Goal: Transaction & Acquisition: Obtain resource

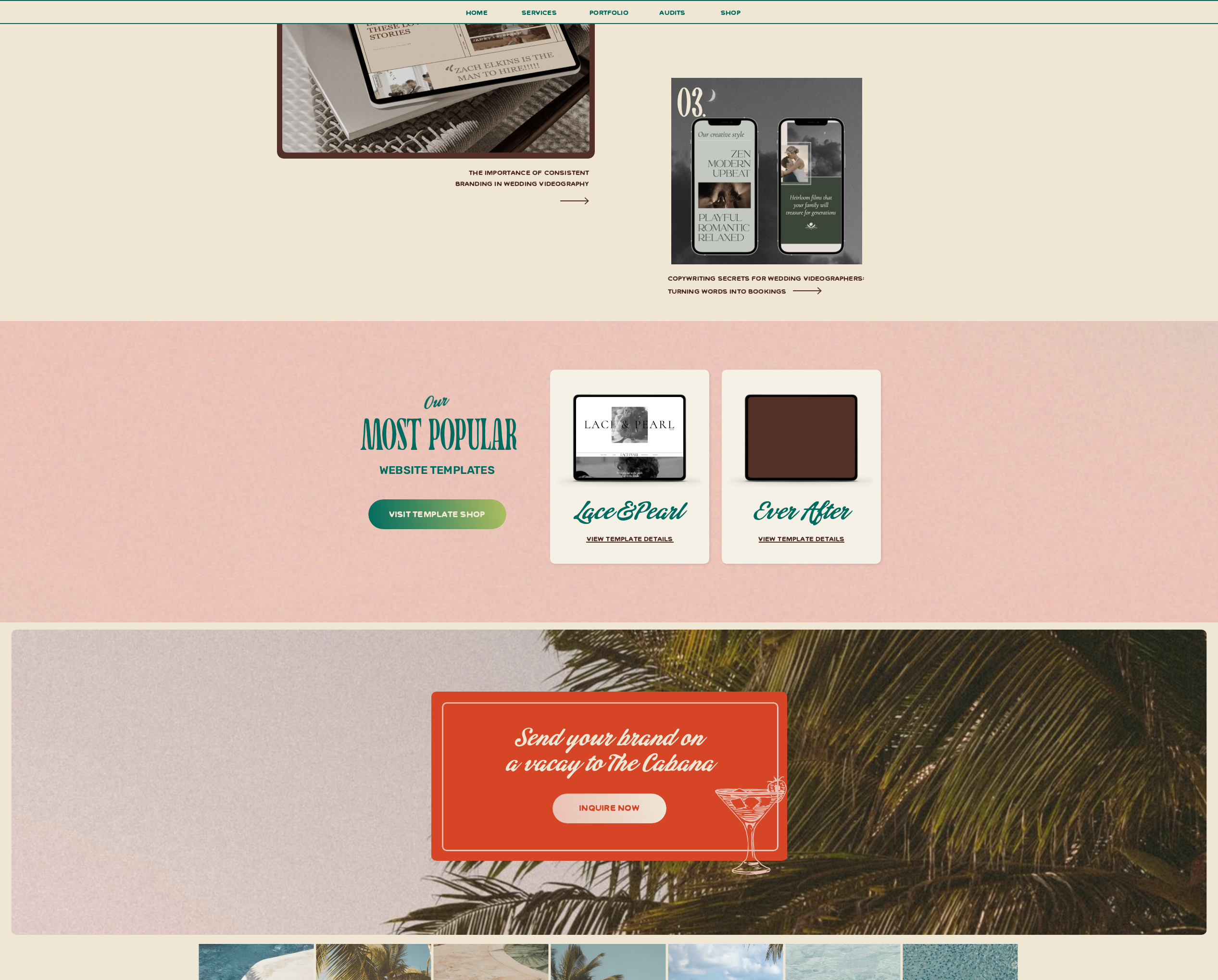
scroll to position [4541, 0]
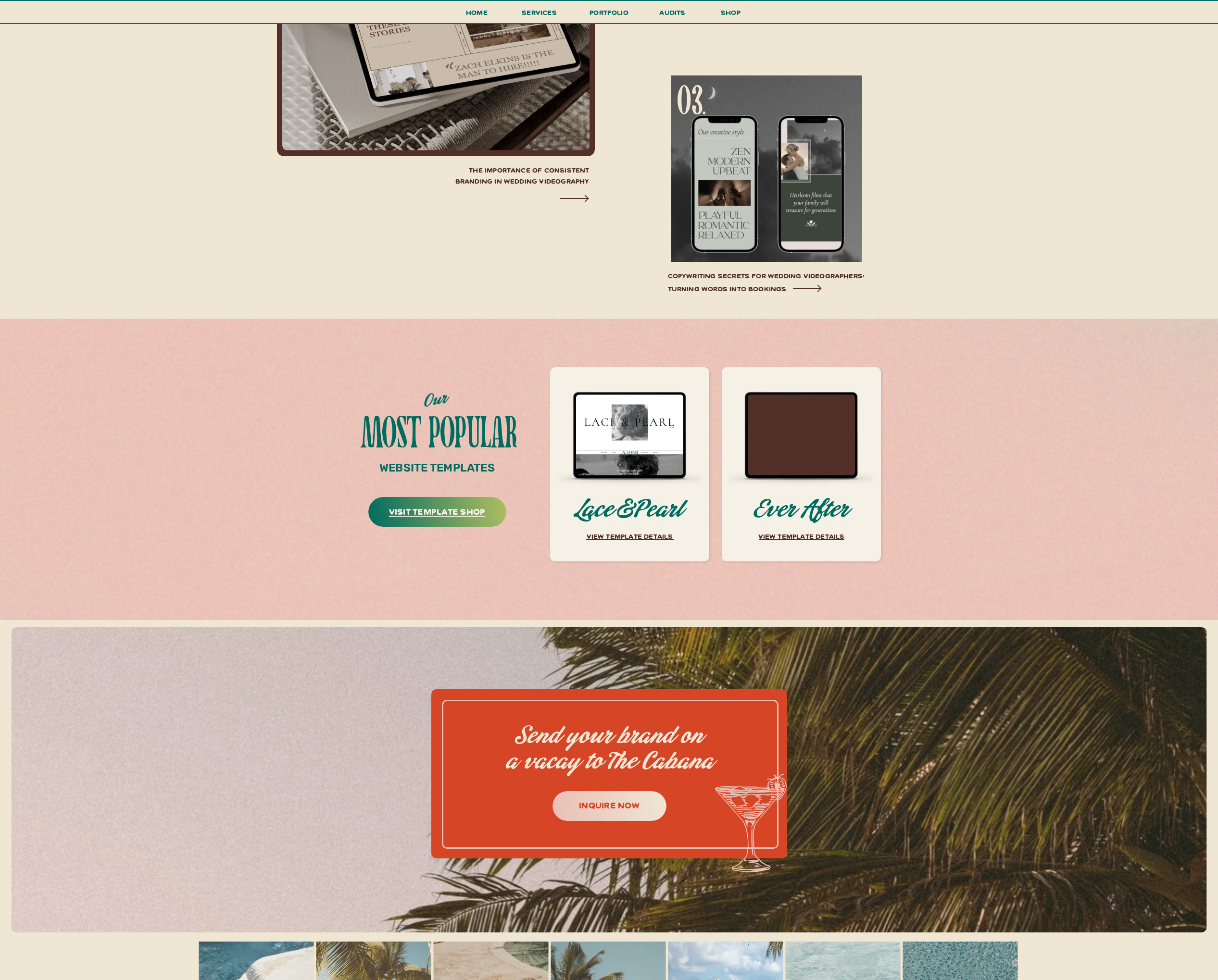
click at [444, 515] on h3 "visit template shop" at bounding box center [437, 513] width 137 height 20
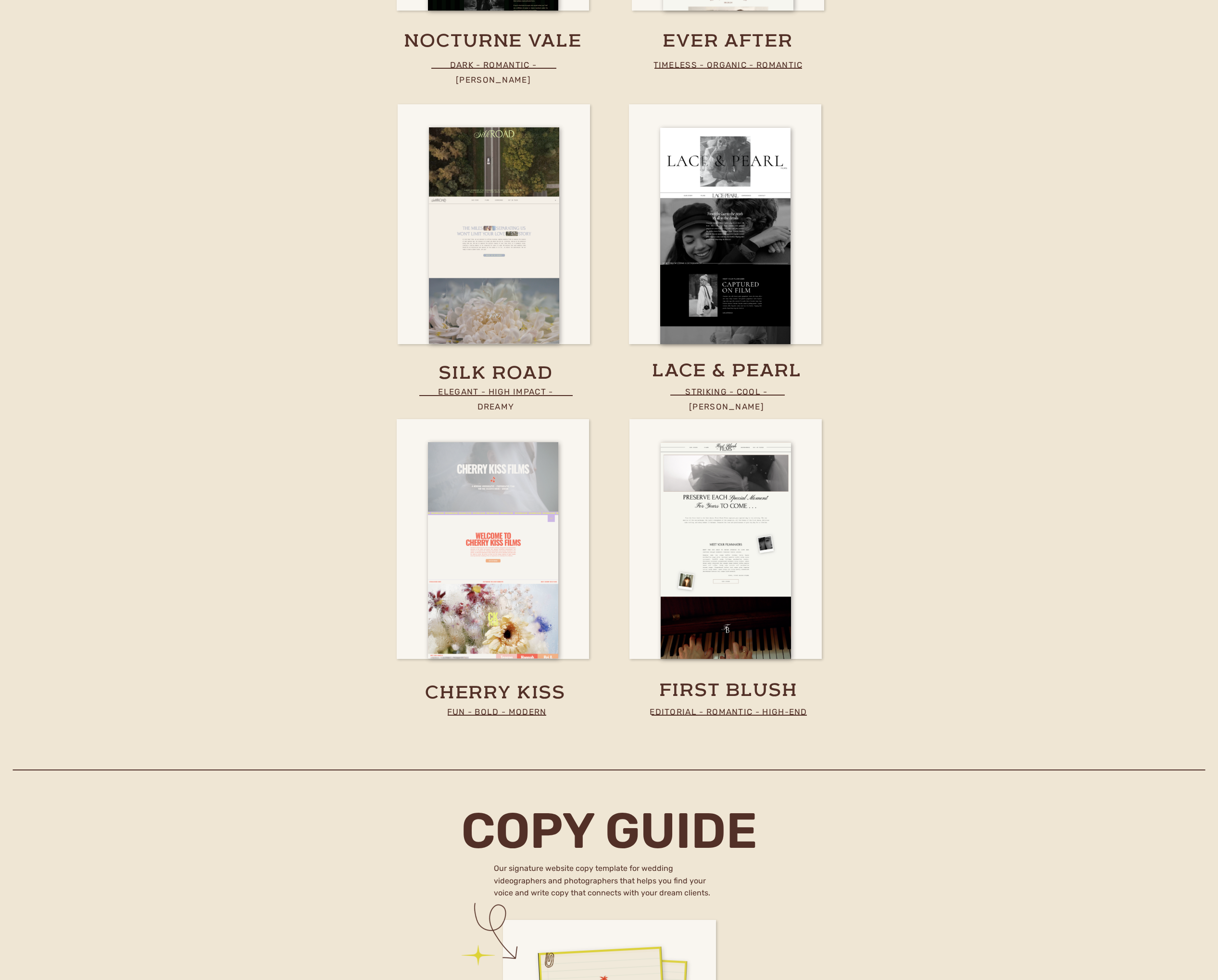
scroll to position [3730, 0]
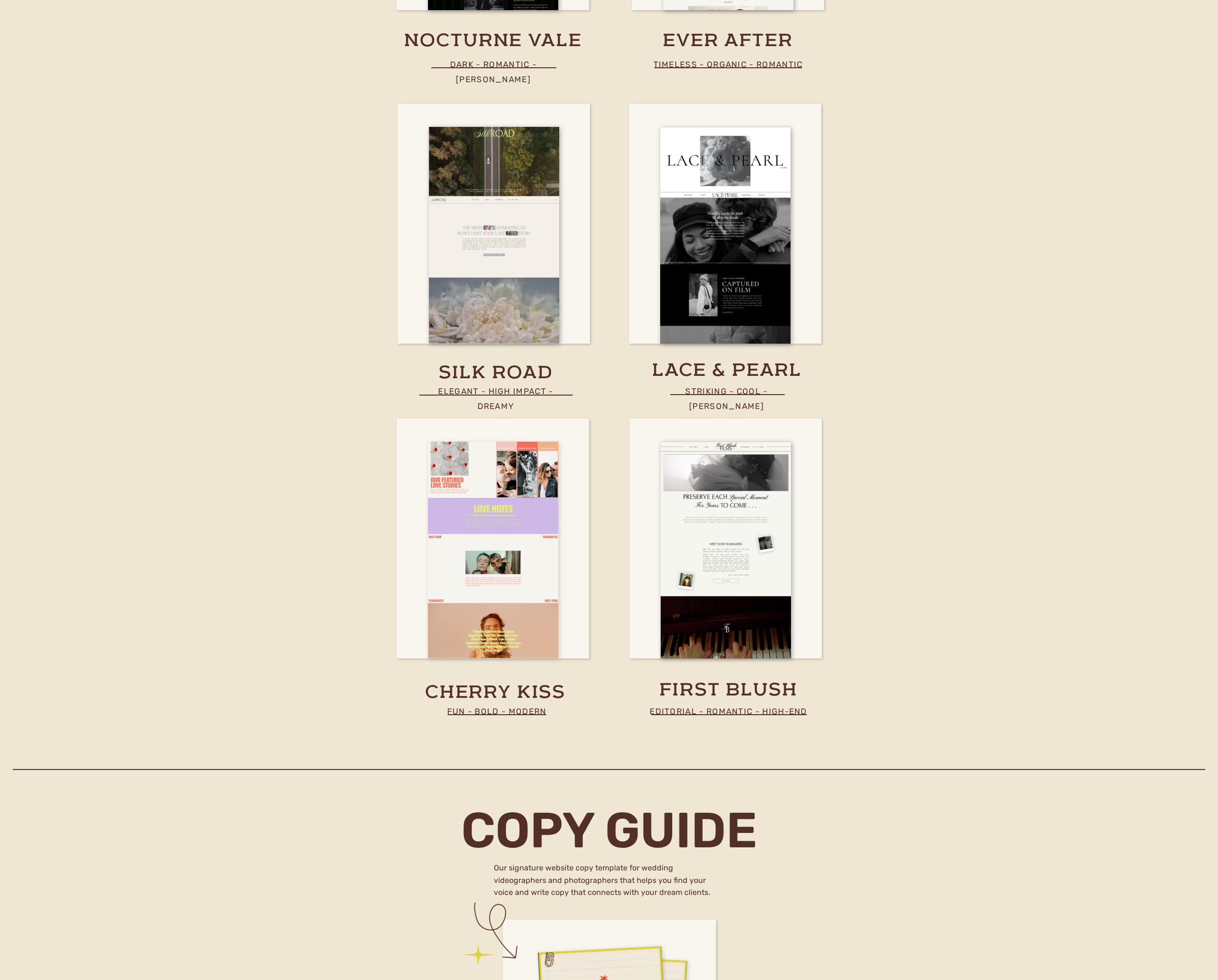
click at [487, 577] on div at bounding box center [493, 549] width 130 height 216
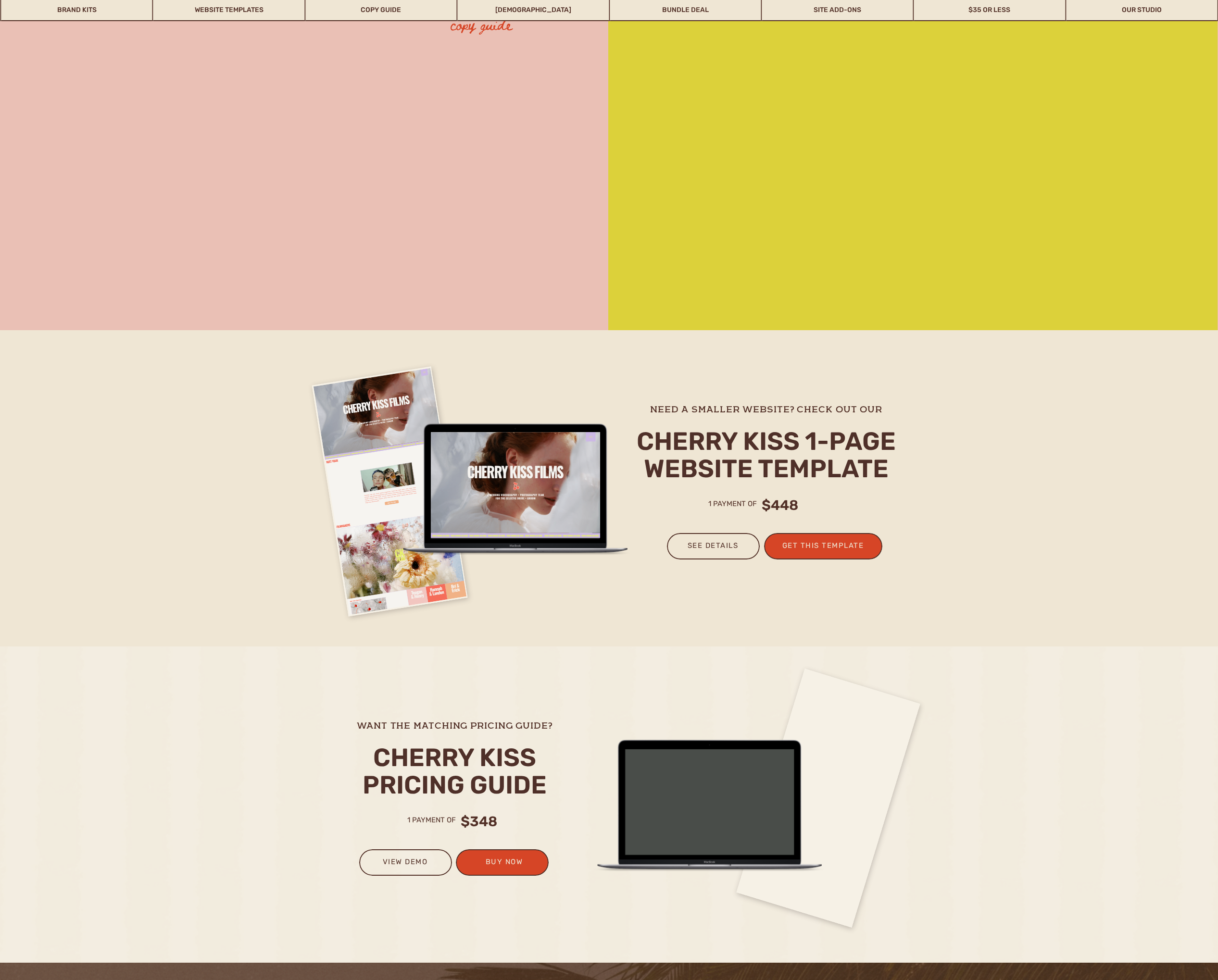
scroll to position [3849, 0]
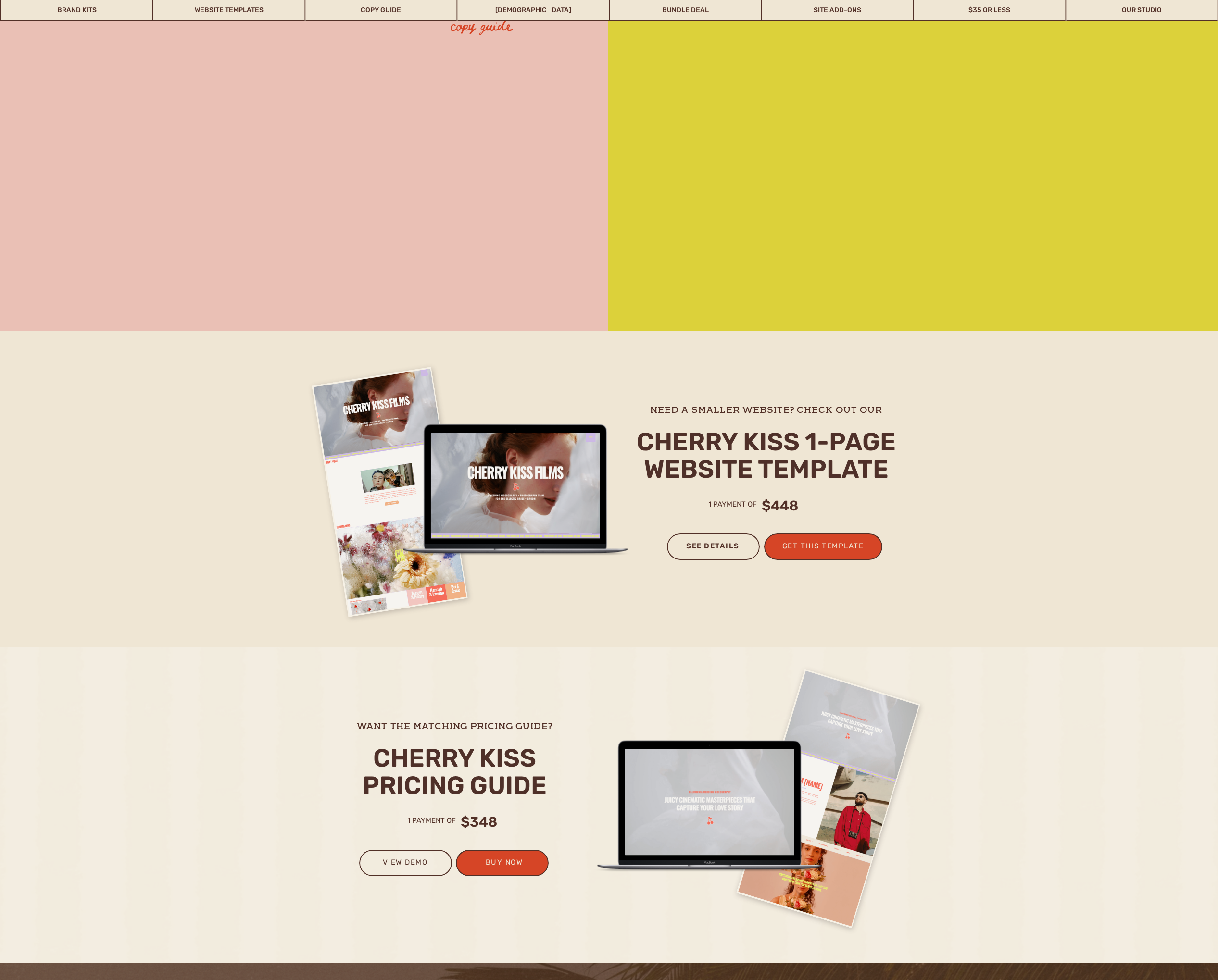
click at [715, 547] on h3 "see details" at bounding box center [713, 550] width 73 height 21
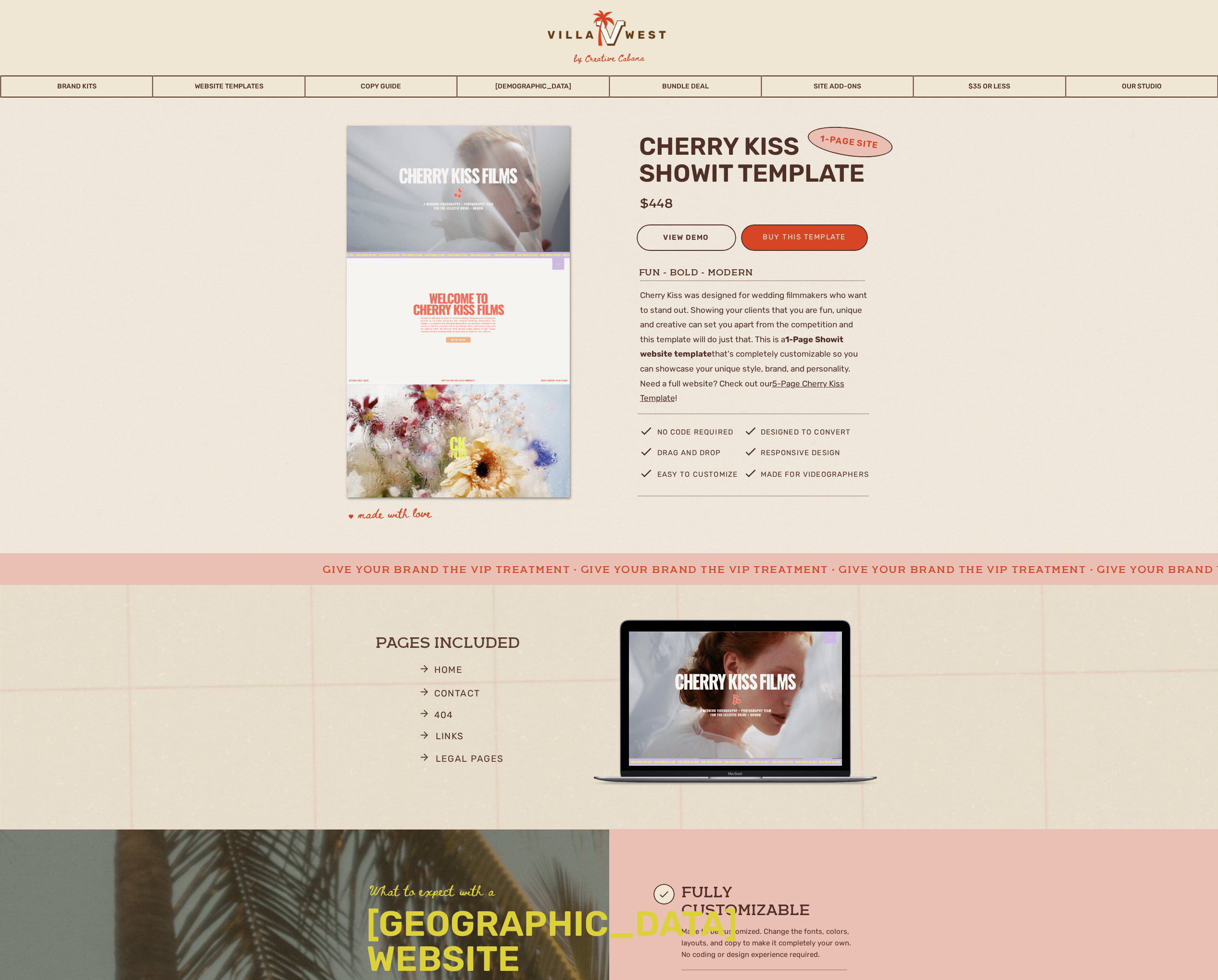
click at [693, 239] on div "view demo" at bounding box center [686, 239] width 87 height 16
